Goal: Find specific page/section: Find specific page/section

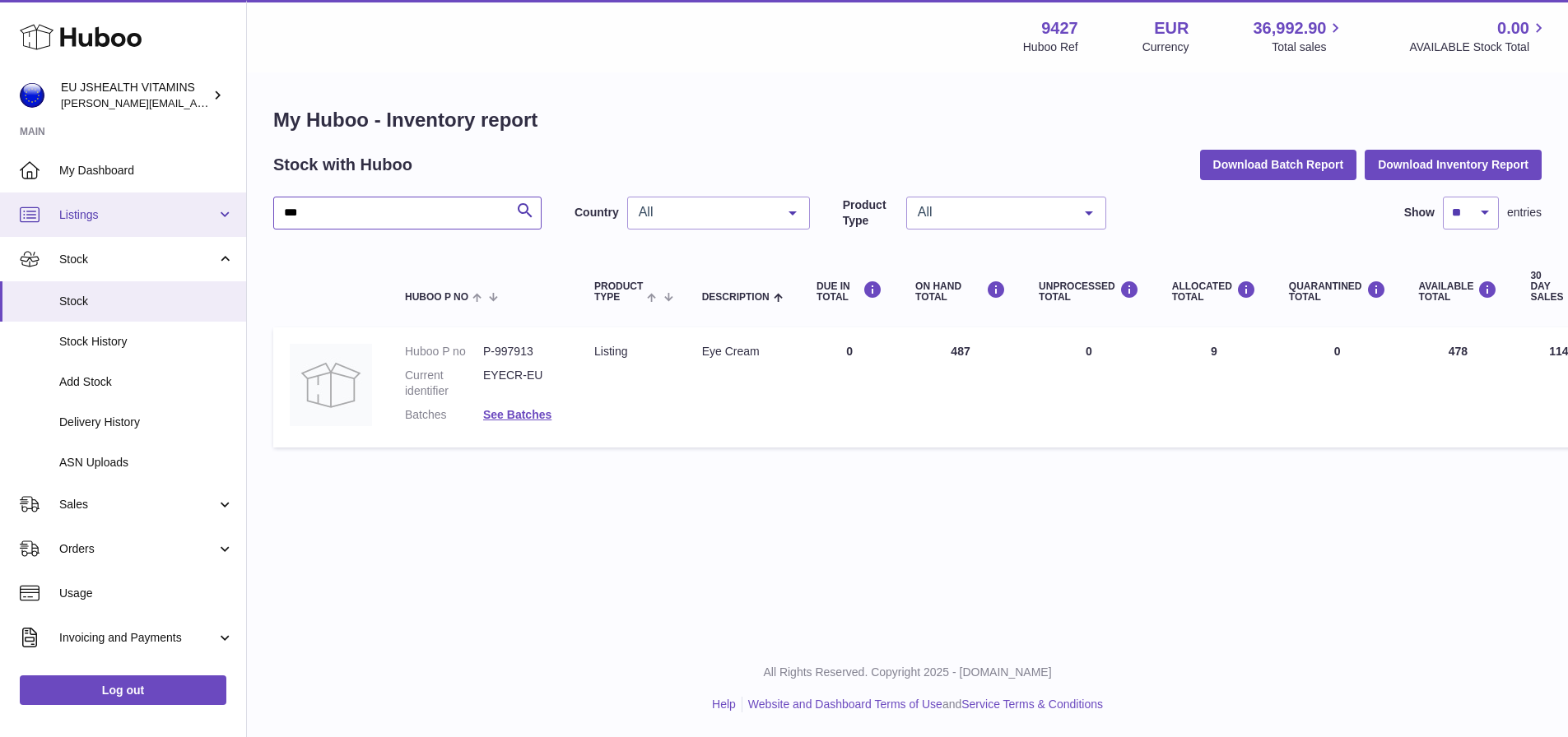
drag, startPoint x: 387, startPoint y: 214, endPoint x: 177, endPoint y: 214, distance: 210.0
click at [177, 214] on div "Huboo EU JSHEALTH VITAMINS [PERSON_NAME][EMAIL_ADDRESS][DOMAIN_NAME] Main My Da…" at bounding box center [784, 368] width 1568 height 737
drag, startPoint x: 345, startPoint y: 204, endPoint x: 233, endPoint y: 205, distance: 112.0
click at [233, 205] on div "Huboo EU JSHEALTH VITAMINS [PERSON_NAME][EMAIL_ADDRESS][DOMAIN_NAME] Main My Da…" at bounding box center [784, 368] width 1568 height 737
paste input "text"
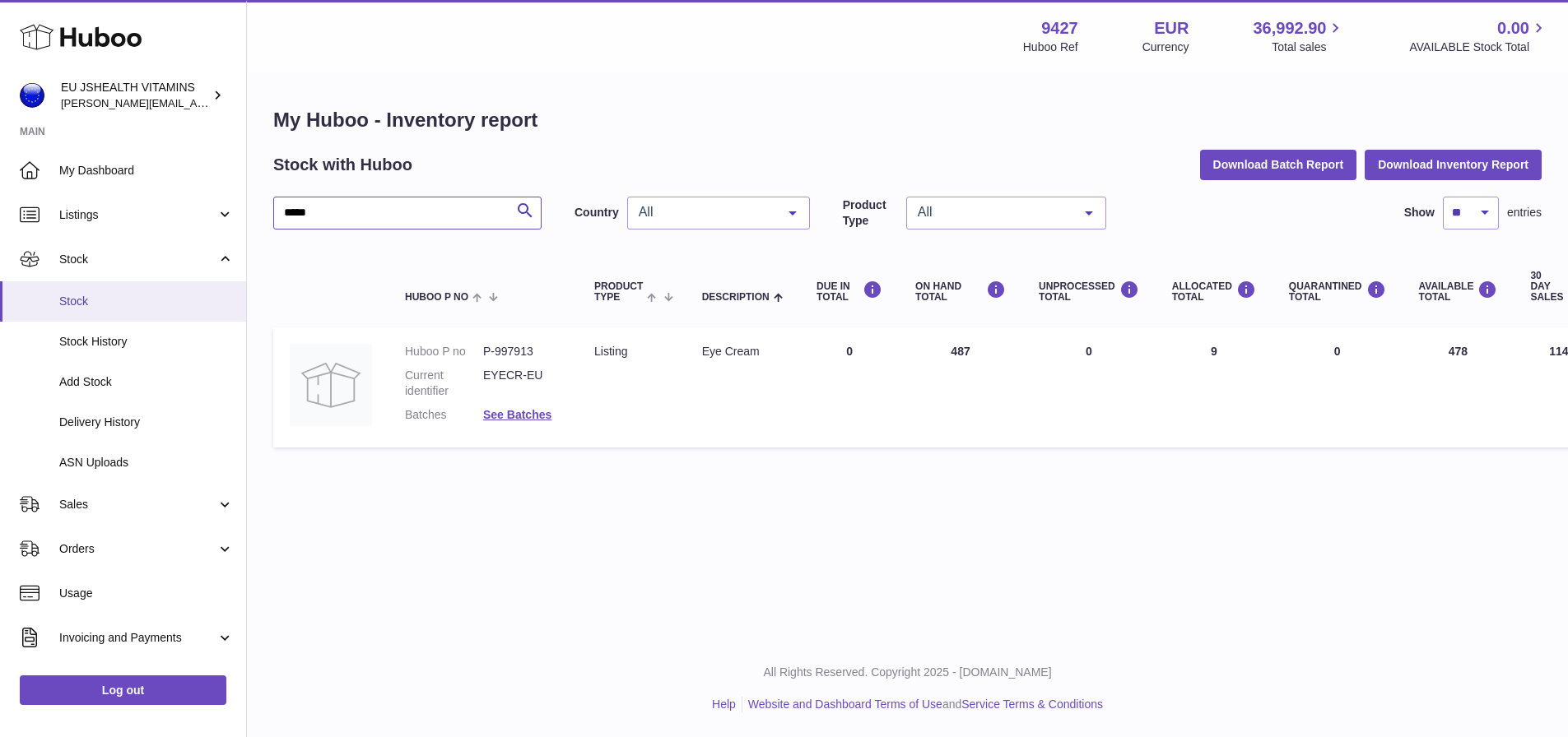
type input "*****"
click at [134, 294] on span "Stock" at bounding box center [146, 301] width 175 height 16
click at [114, 347] on span "Stock History" at bounding box center [146, 342] width 175 height 16
click at [106, 309] on link "Stock" at bounding box center [123, 301] width 246 height 41
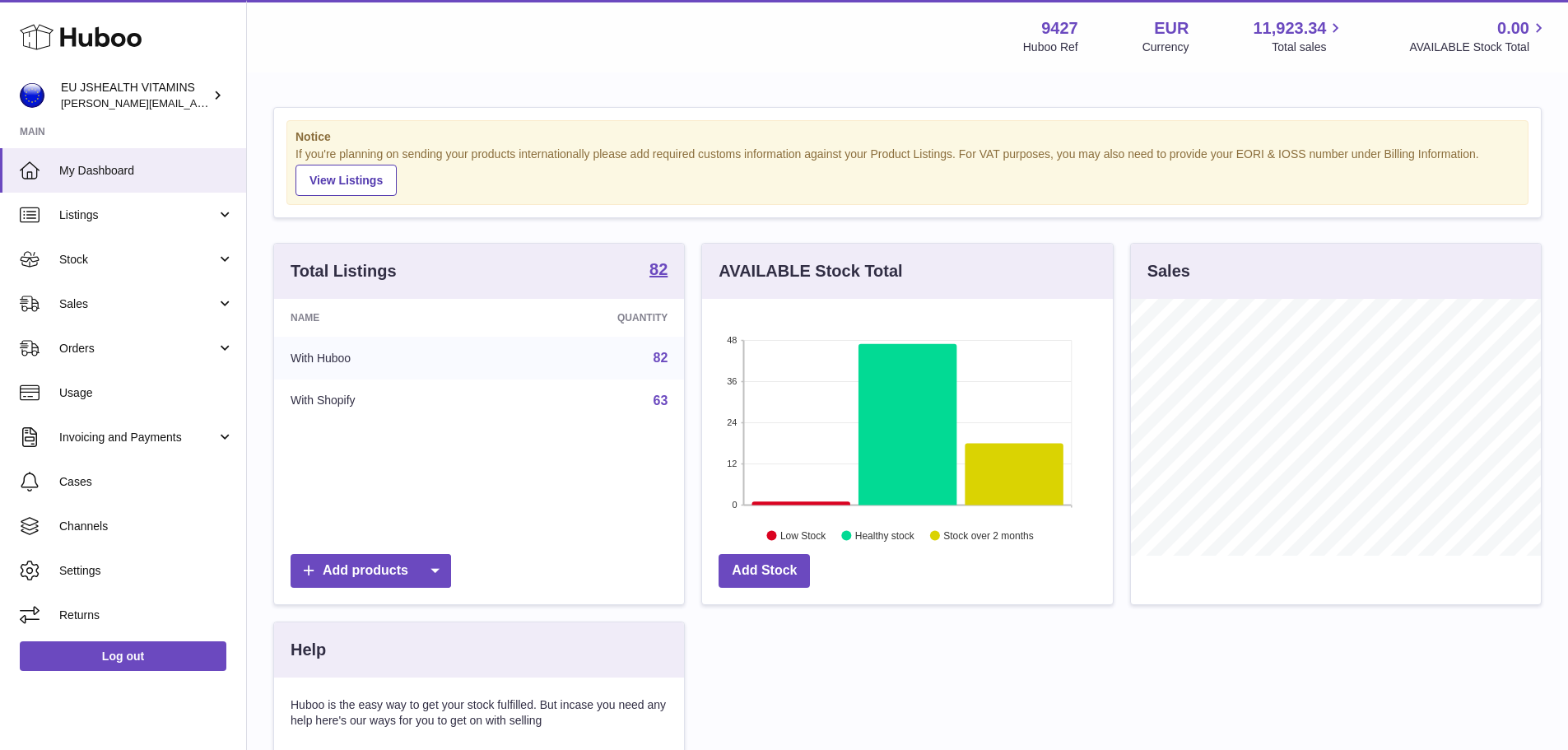
scroll to position [257, 410]
click at [103, 255] on span "Stock" at bounding box center [138, 259] width 157 height 16
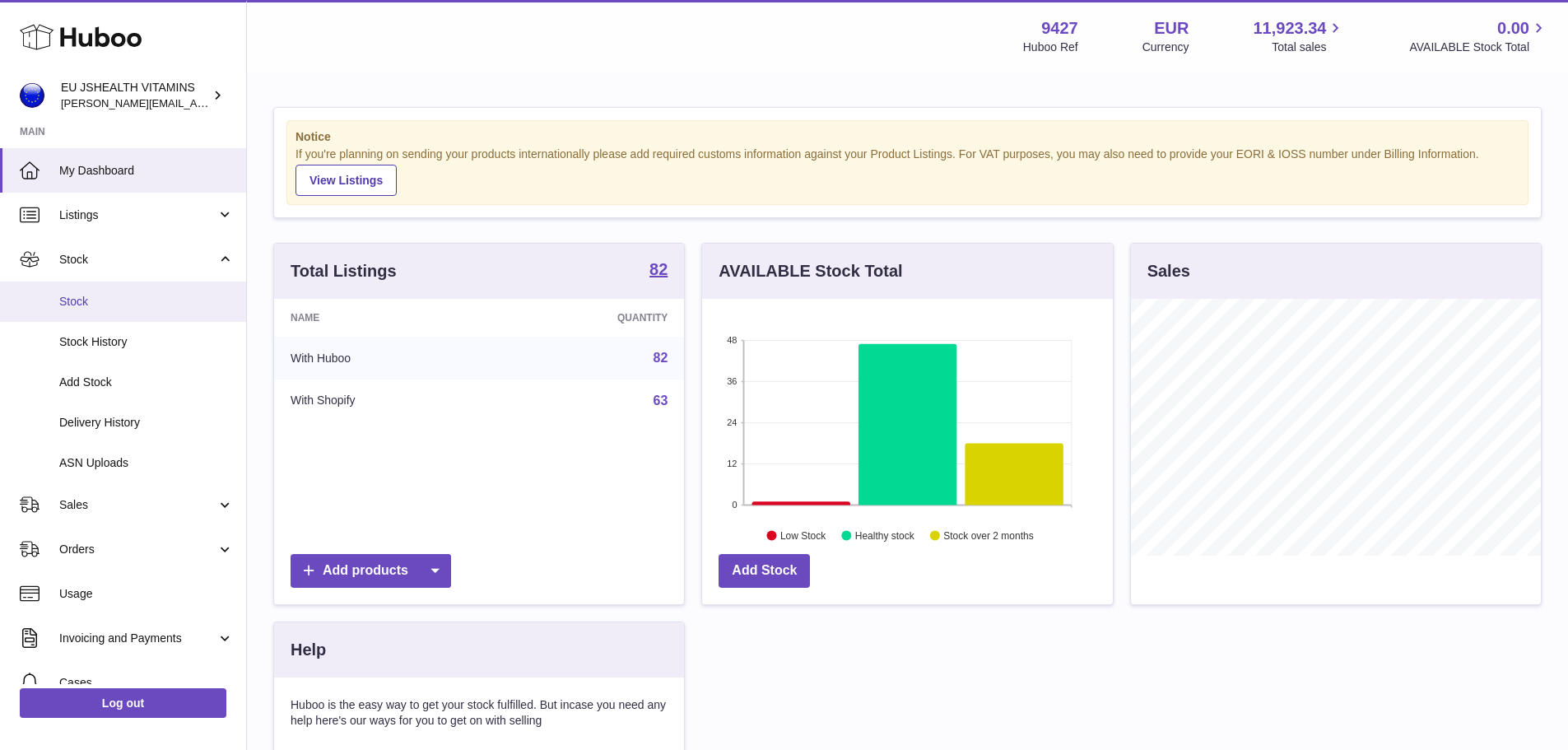
click at [89, 295] on span "Stock" at bounding box center [146, 302] width 175 height 16
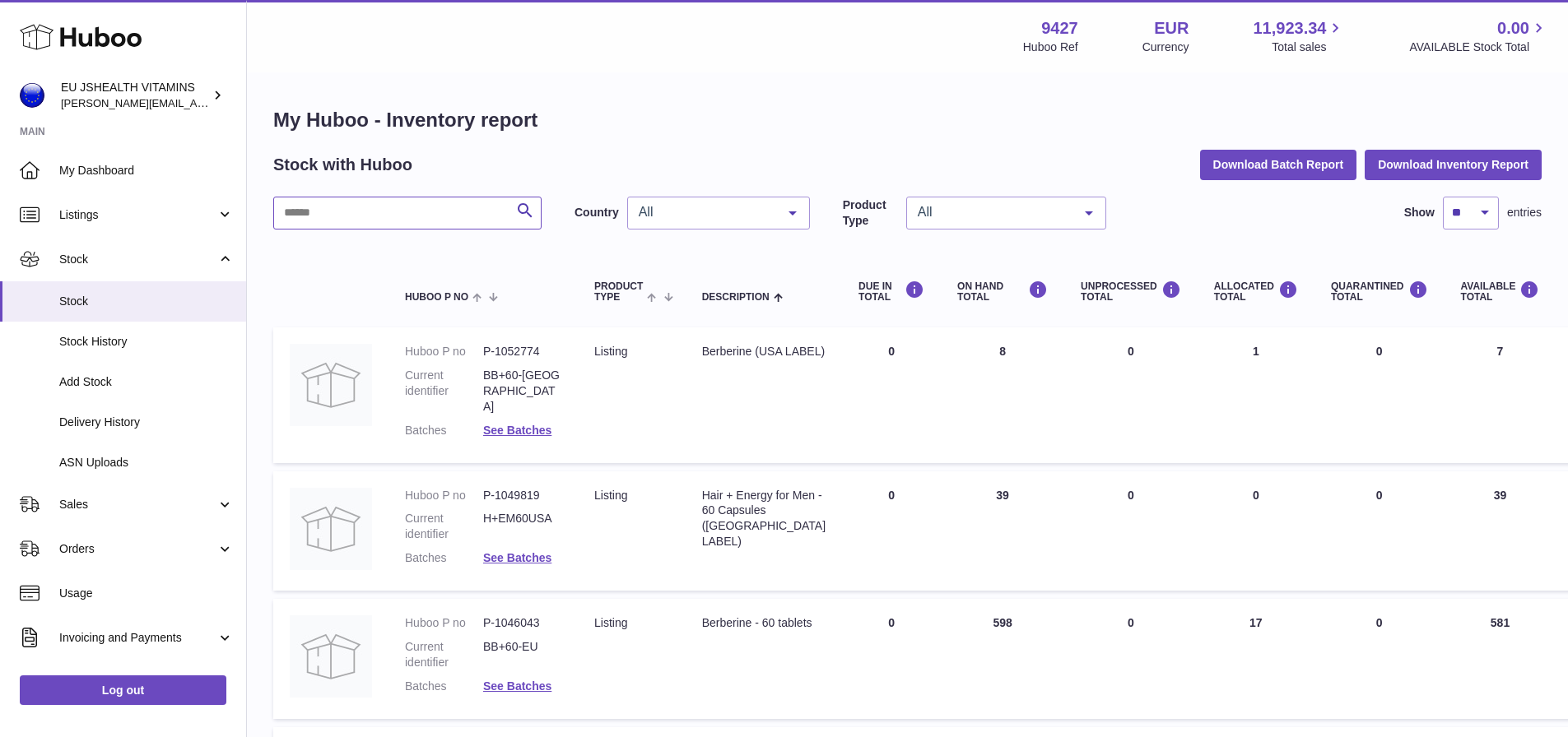
click at [364, 211] on input "text" at bounding box center [407, 213] width 268 height 33
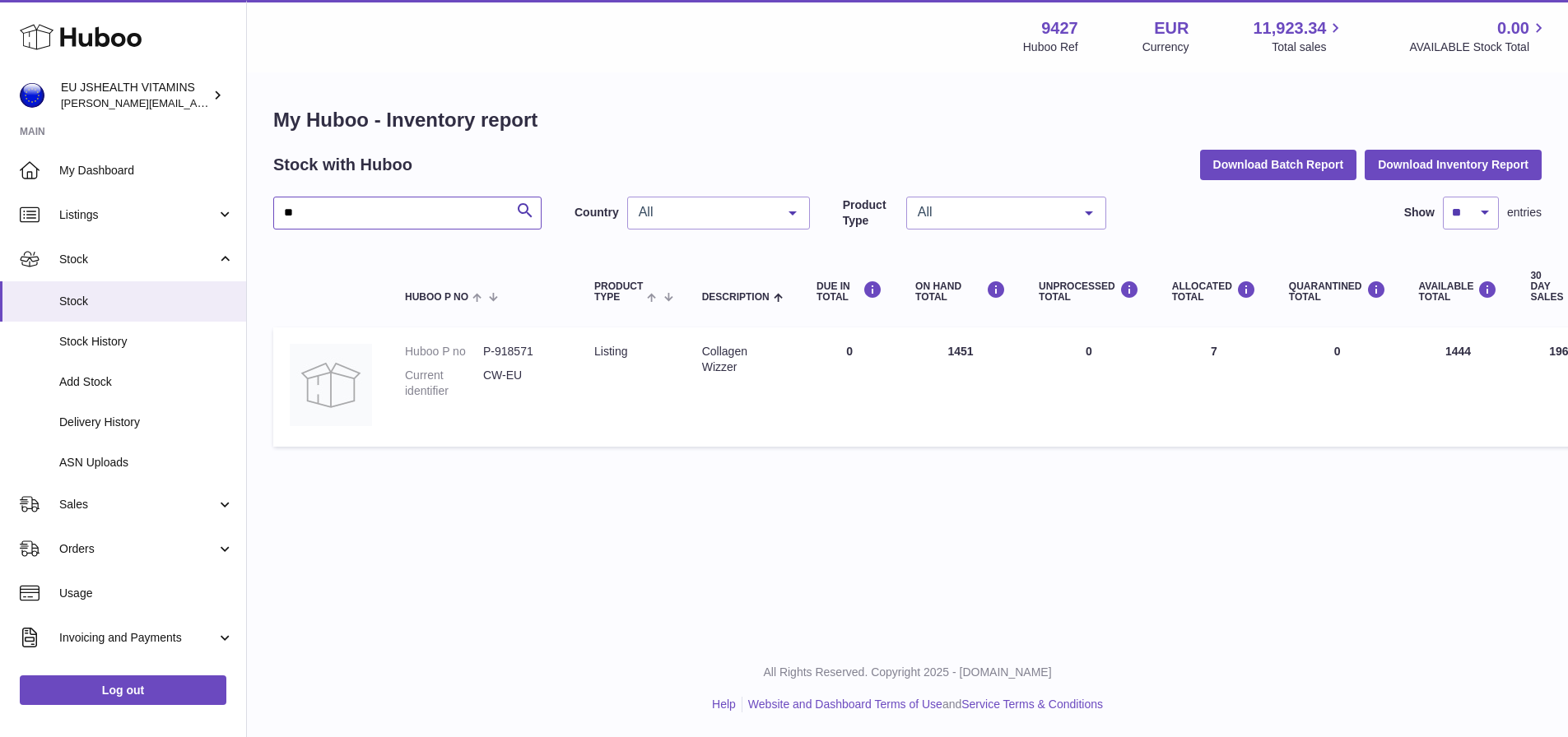
type input "**"
drag, startPoint x: 116, startPoint y: 694, endPoint x: 137, endPoint y: 687, distance: 22.1
click at [116, 694] on link "Log out" at bounding box center [123, 690] width 207 height 29
